Goal: Task Accomplishment & Management: Manage account settings

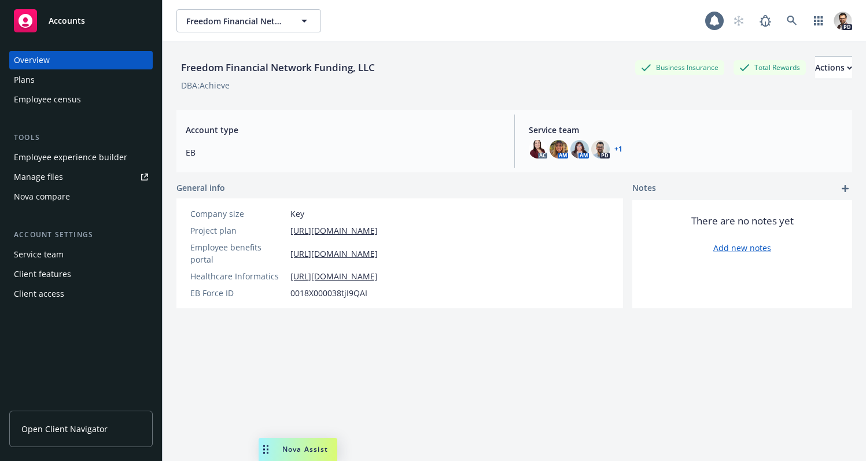
click at [237, 19] on span "Freedom Financial Network Funding, LLC" at bounding box center [236, 21] width 100 height 12
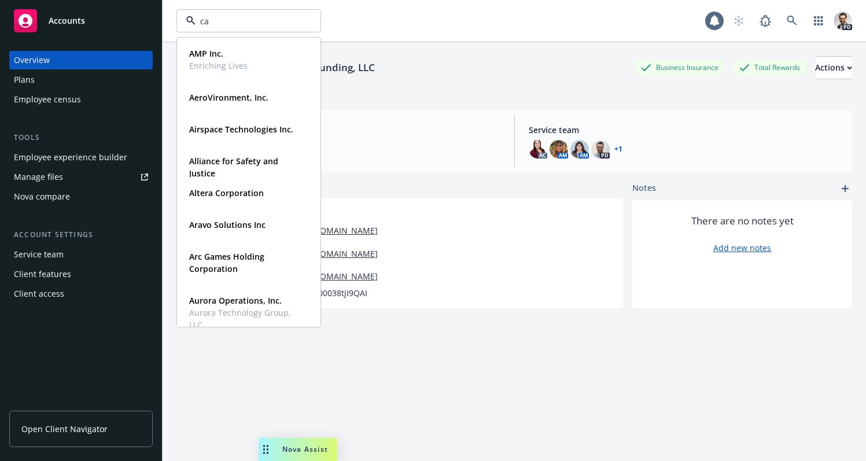
type input "cay"
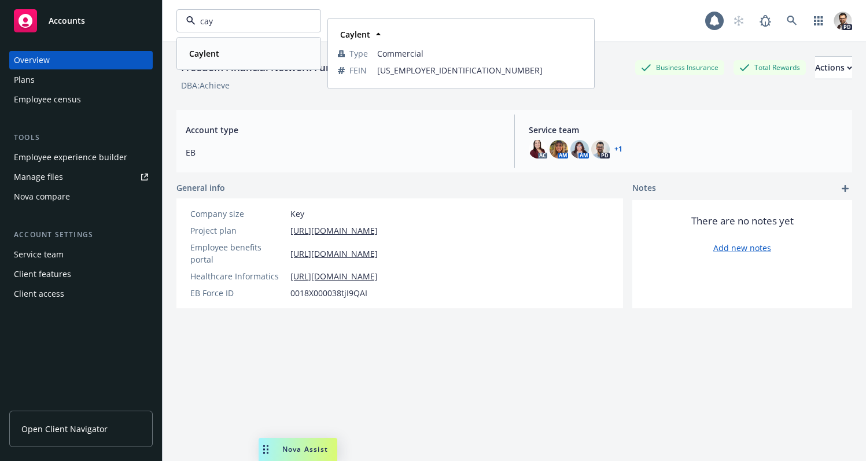
click at [214, 54] on strong "Caylent" at bounding box center [204, 53] width 30 height 11
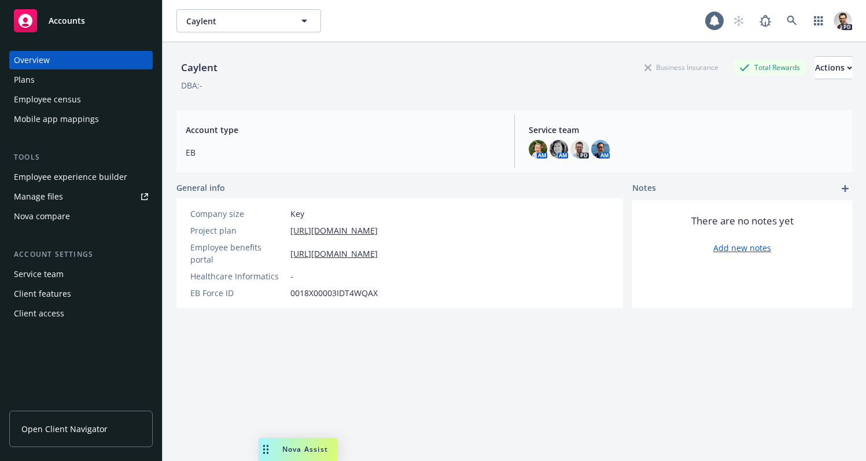
click at [65, 295] on div "Client features" at bounding box center [42, 294] width 57 height 19
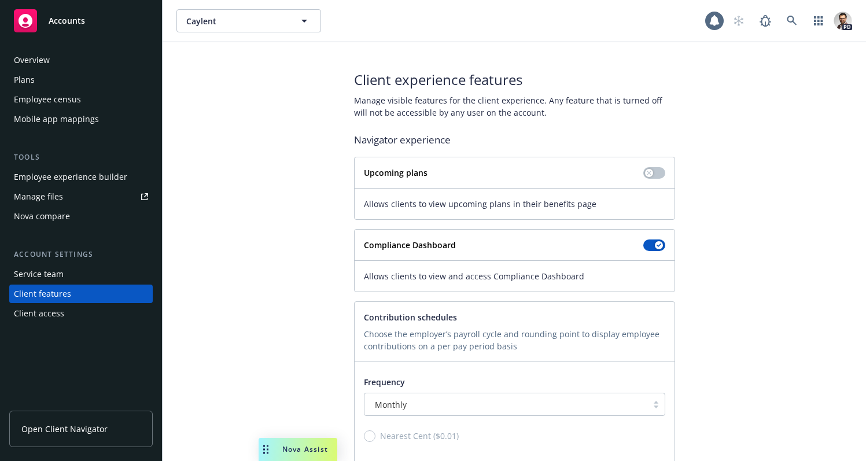
click at [69, 315] on div "Client access" at bounding box center [81, 313] width 134 height 19
